Goal: Task Accomplishment & Management: Manage account settings

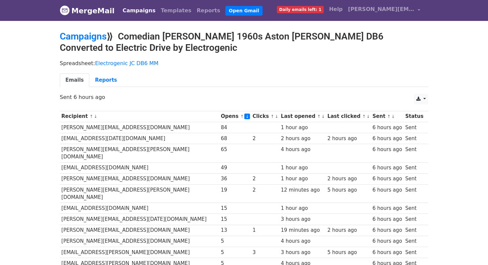
click at [321, 116] on link "↓" at bounding box center [323, 116] width 4 height 5
